Goal: Task Accomplishment & Management: Manage account settings

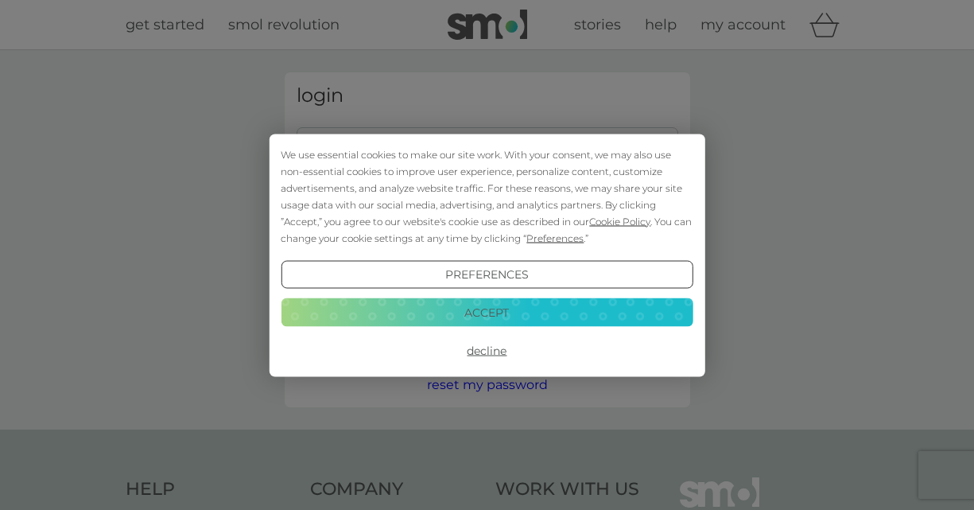
click at [483, 343] on button "Decline" at bounding box center [487, 350] width 412 height 29
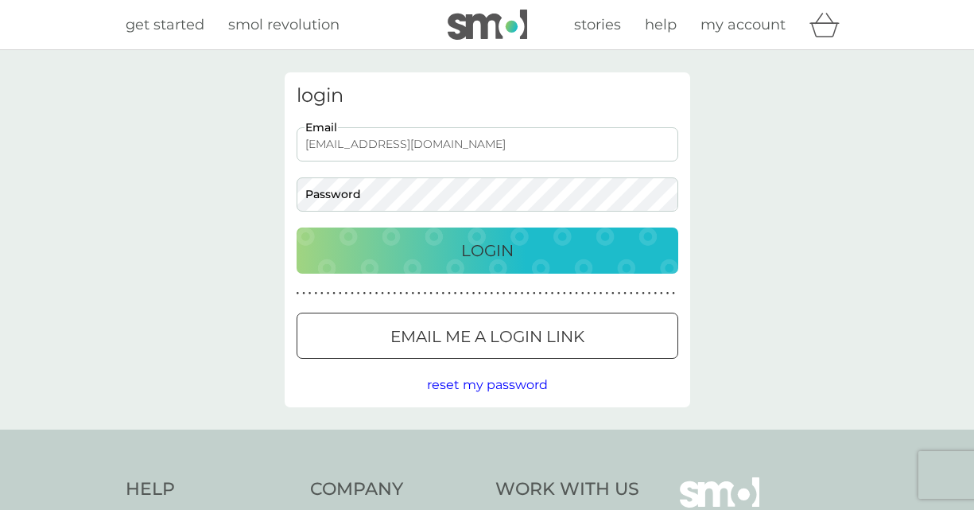
type input "lindao53@hotmail.com"
click at [487, 250] on button "Login" at bounding box center [488, 250] width 382 height 46
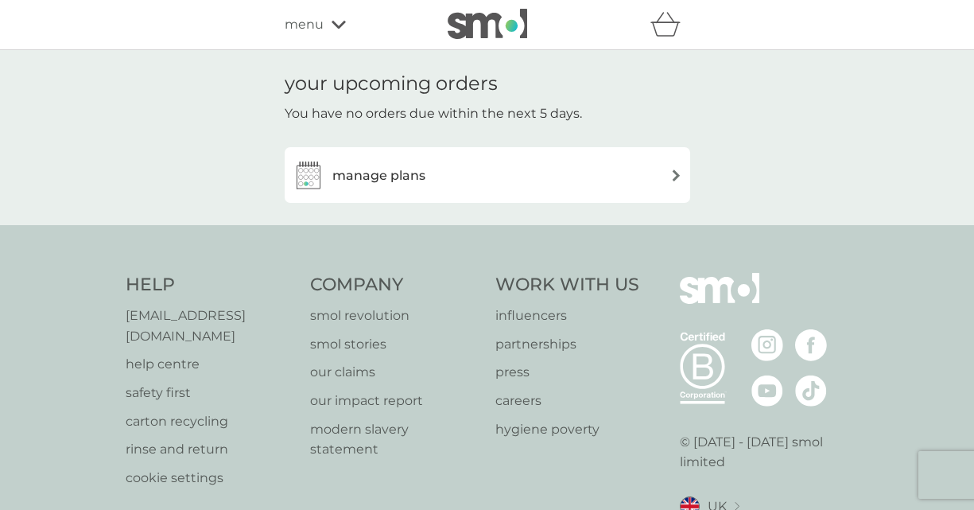
click at [674, 170] on img at bounding box center [676, 175] width 12 height 12
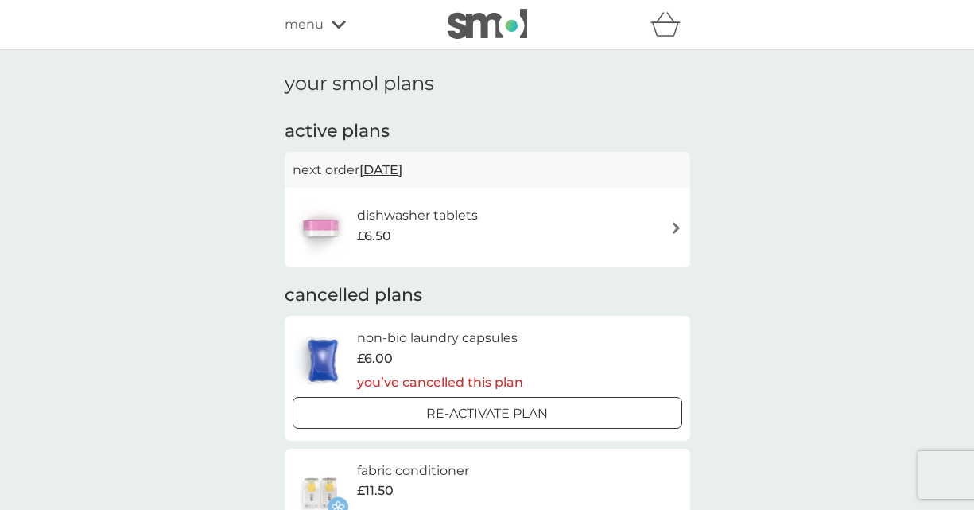
click at [333, 17] on div "menu" at bounding box center [352, 24] width 135 height 21
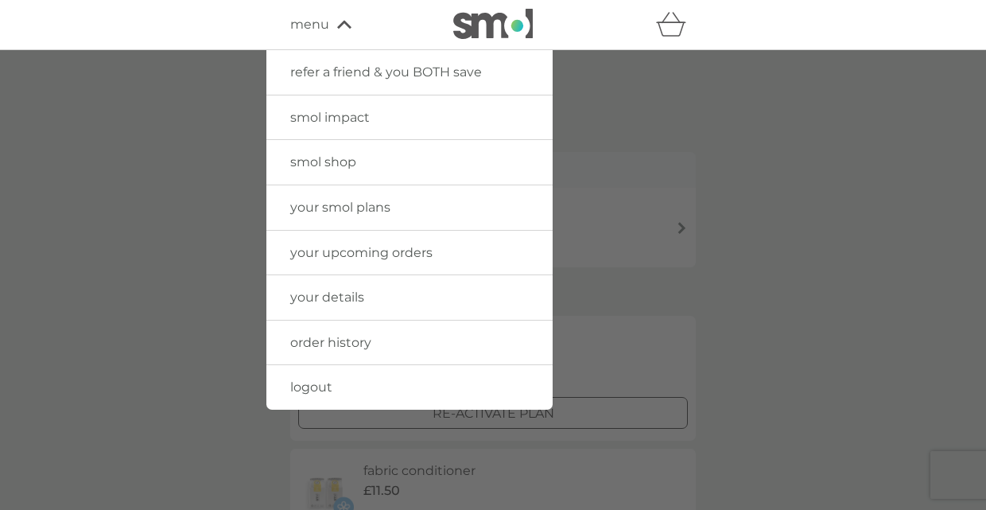
click at [318, 385] on span "logout" at bounding box center [311, 386] width 42 height 15
